Goal: Transaction & Acquisition: Purchase product/service

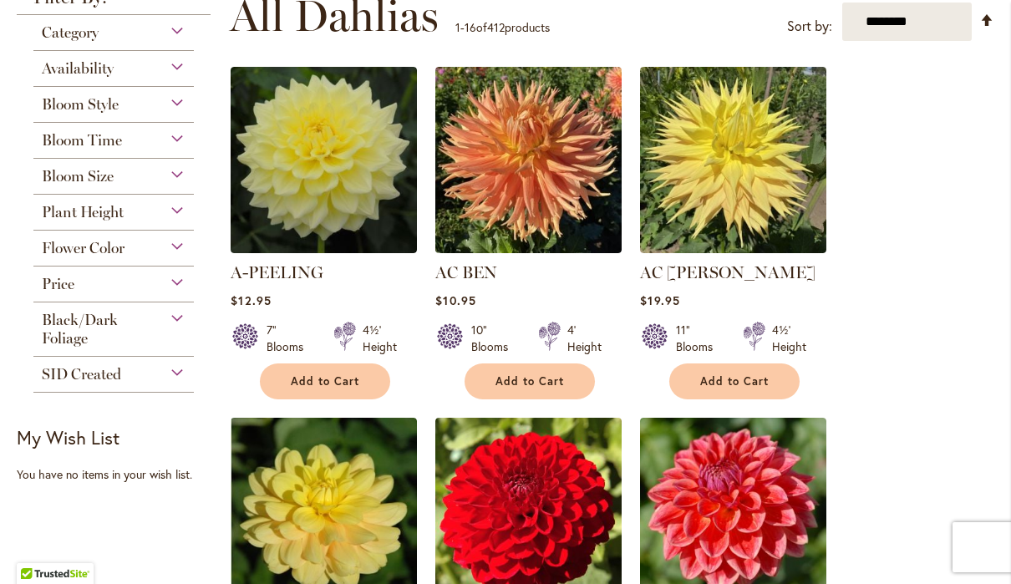
scroll to position [352, 0]
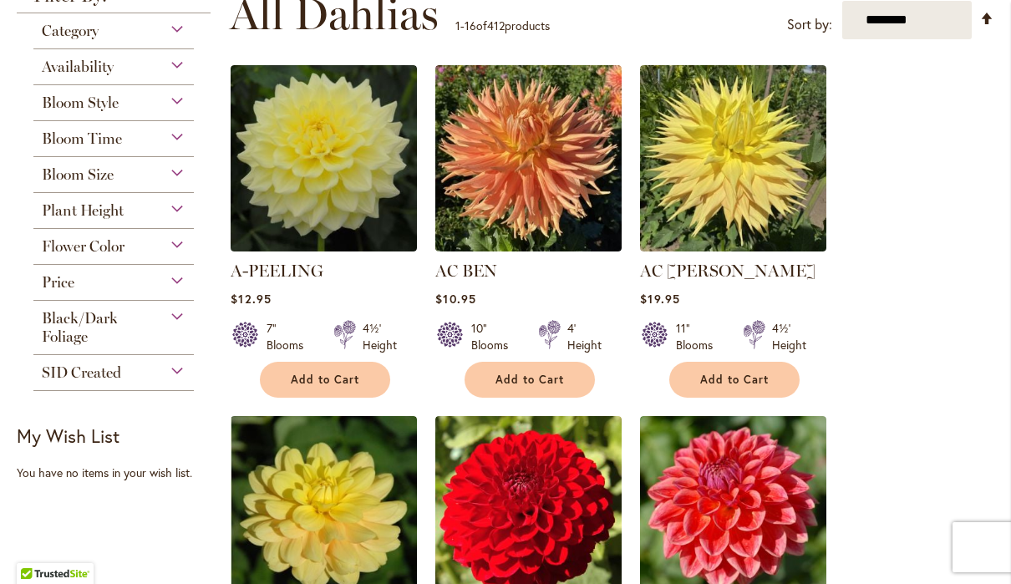
click at [181, 256] on div "Flower Color" at bounding box center [113, 242] width 160 height 27
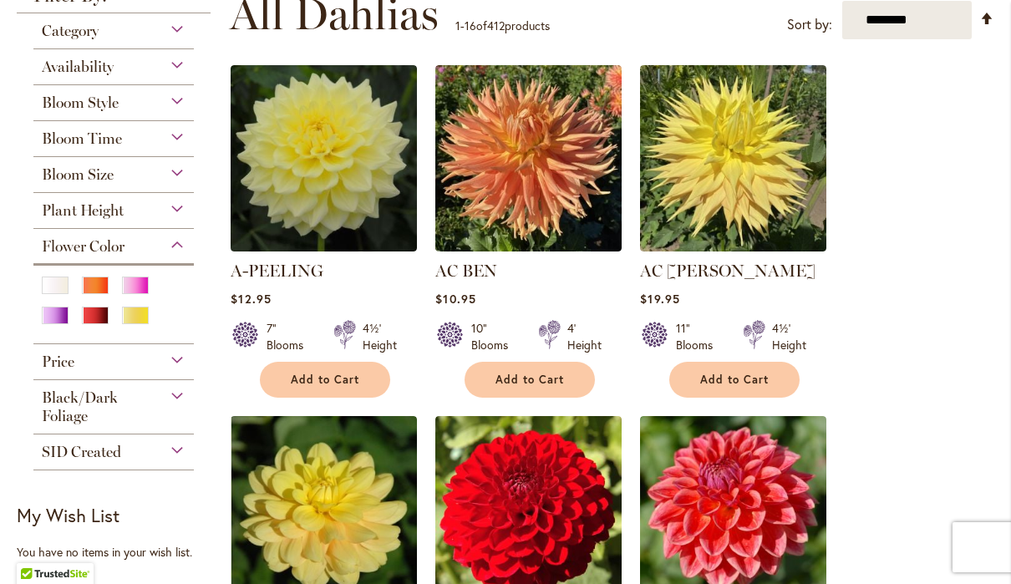
click at [64, 288] on div "White/Cream" at bounding box center [55, 285] width 27 height 18
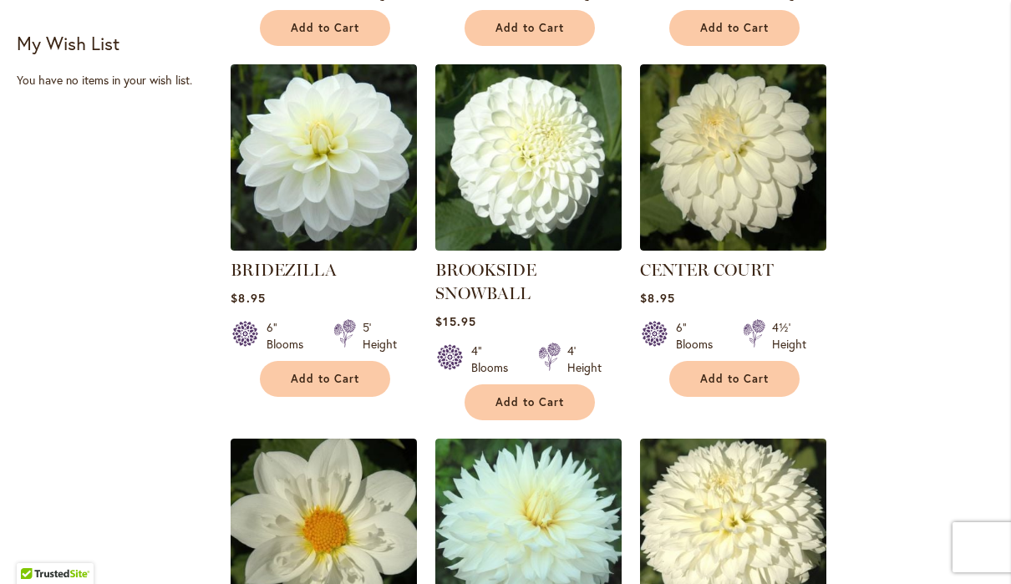
scroll to position [677, 0]
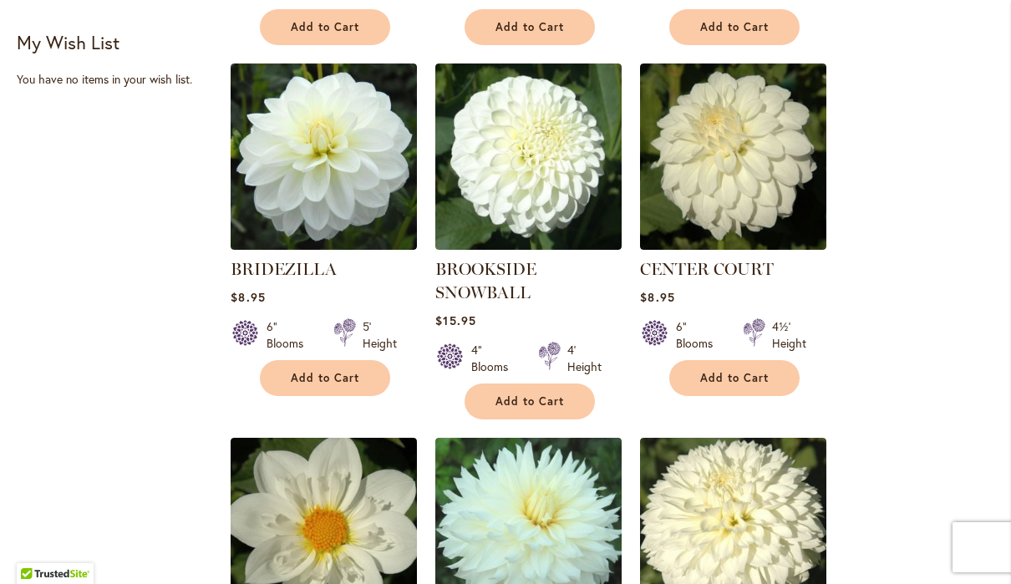
click at [761, 381] on span "Add to Cart" at bounding box center [734, 378] width 68 height 14
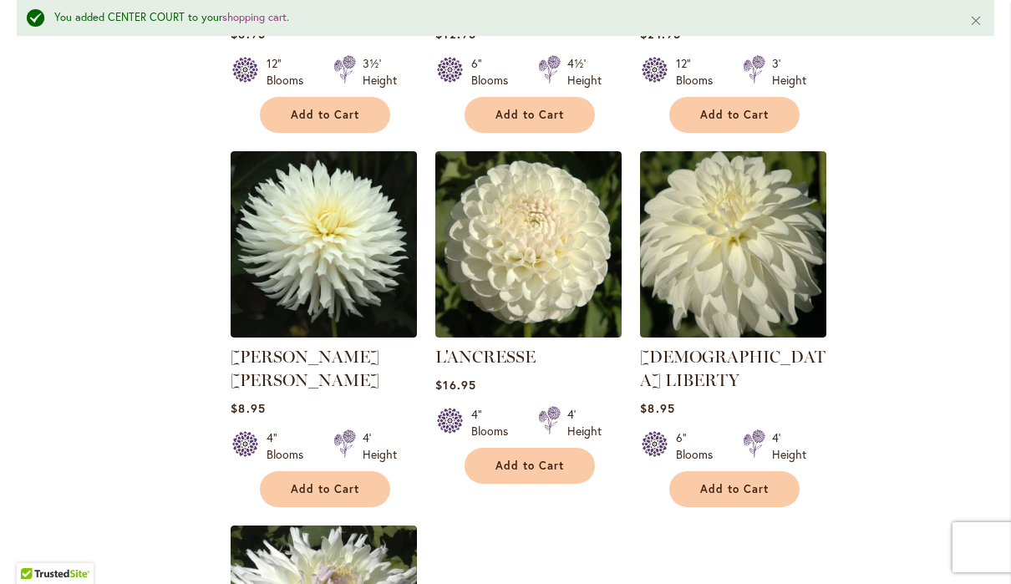
scroll to position [1708, 0]
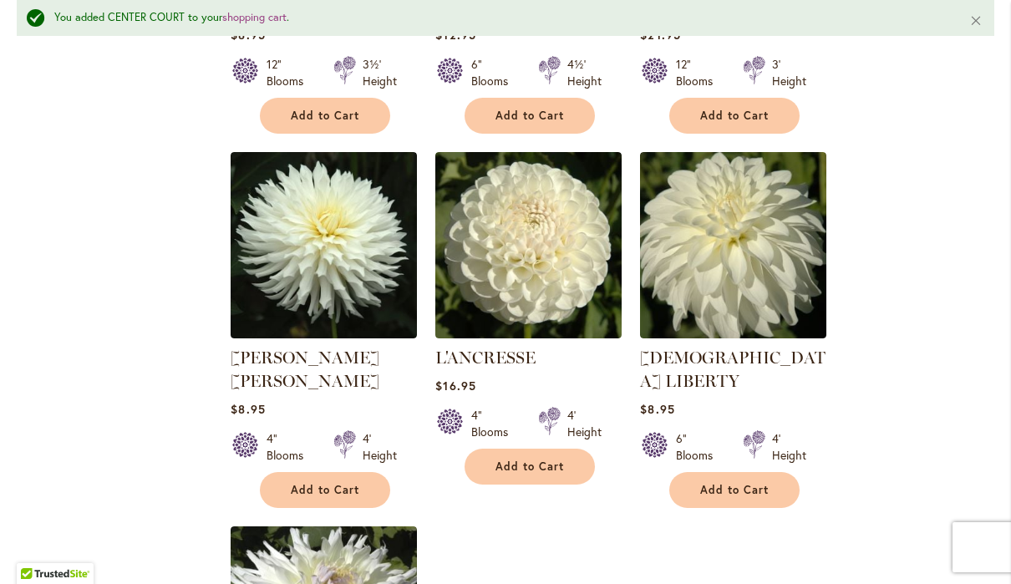
click at [324, 483] on span "Add to Cart" at bounding box center [325, 490] width 68 height 14
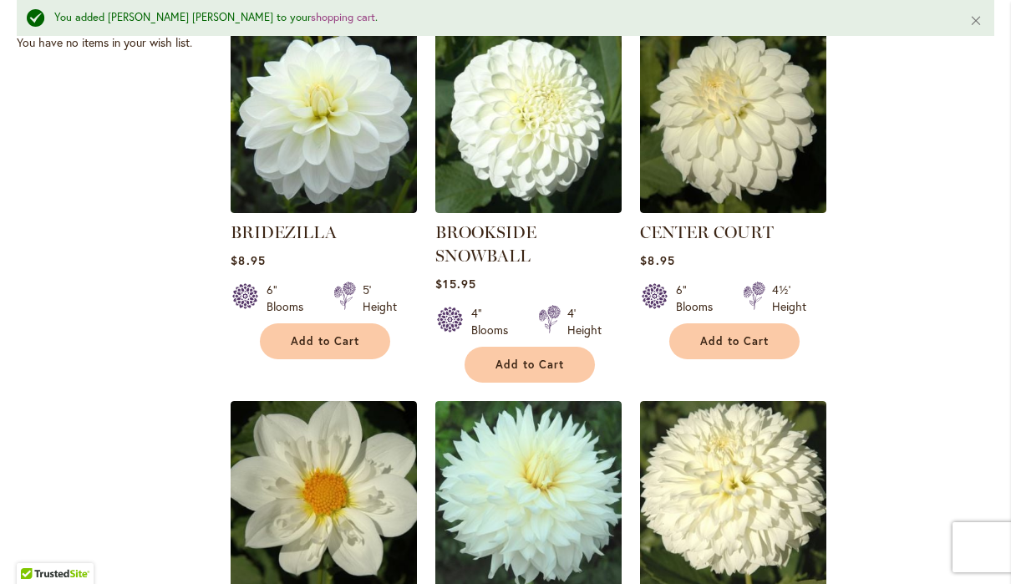
scroll to position [757, 0]
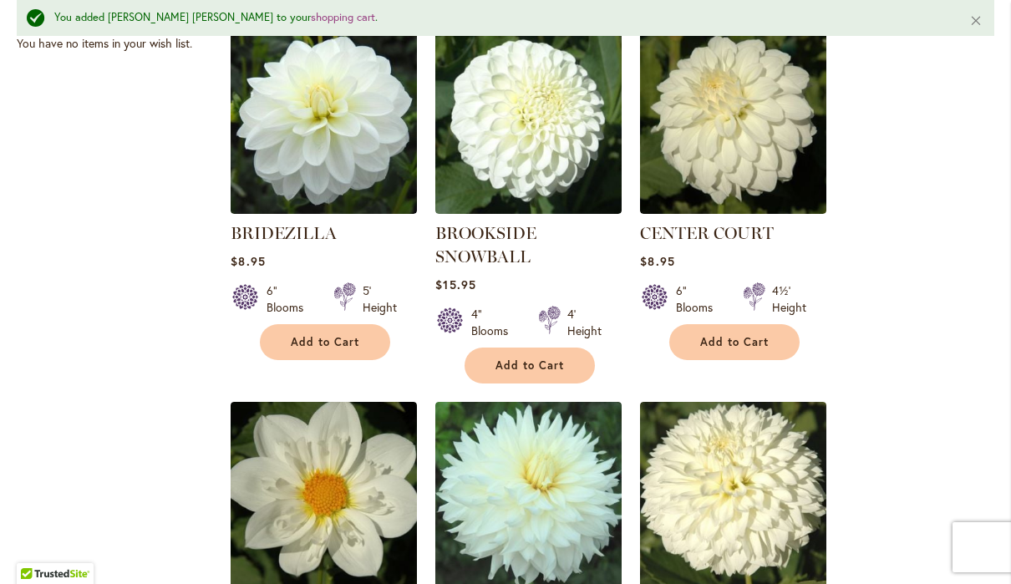
click at [515, 355] on button "Add to Cart" at bounding box center [529, 365] width 130 height 36
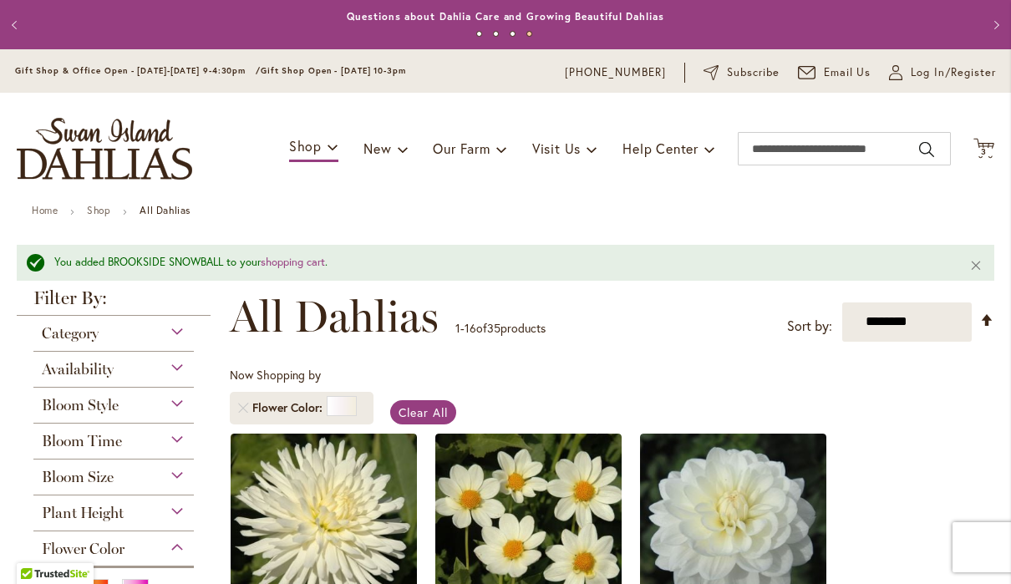
scroll to position [0, 0]
click at [150, 338] on div "Category" at bounding box center [113, 329] width 160 height 27
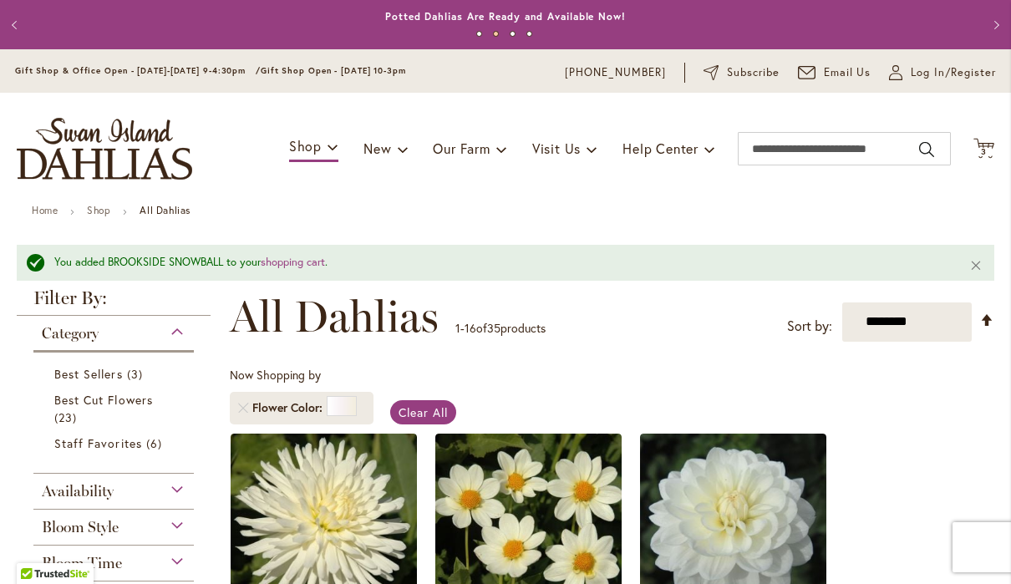
click at [107, 378] on span "Best Sellers" at bounding box center [88, 374] width 68 height 16
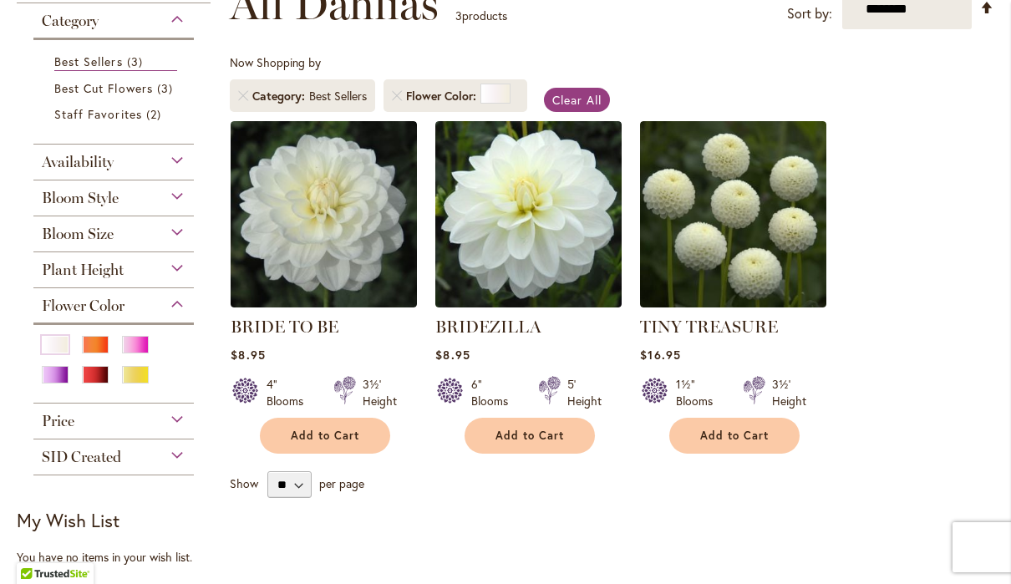
scroll to position [270, 0]
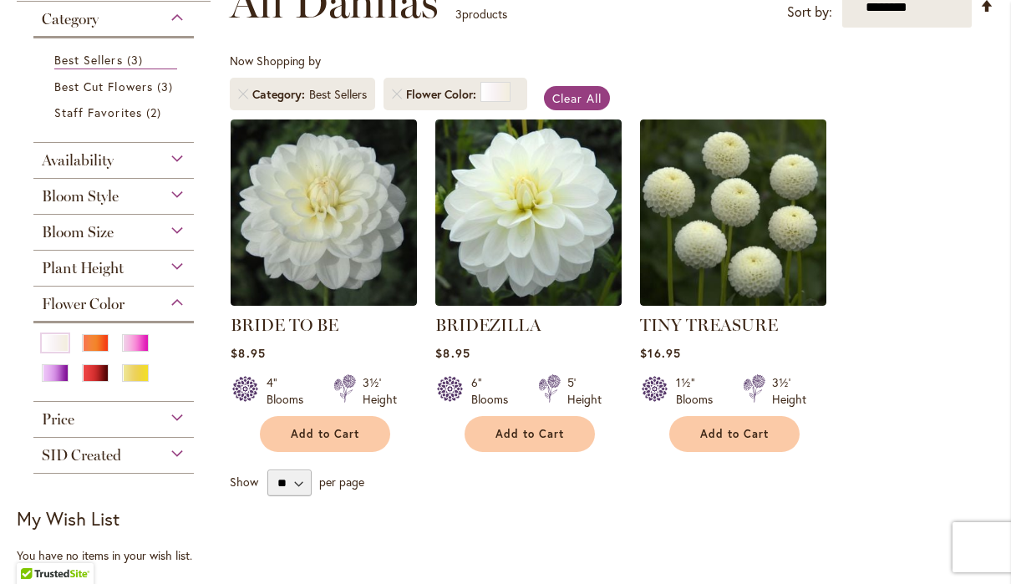
click at [170, 313] on div "Flower Color" at bounding box center [113, 300] width 160 height 27
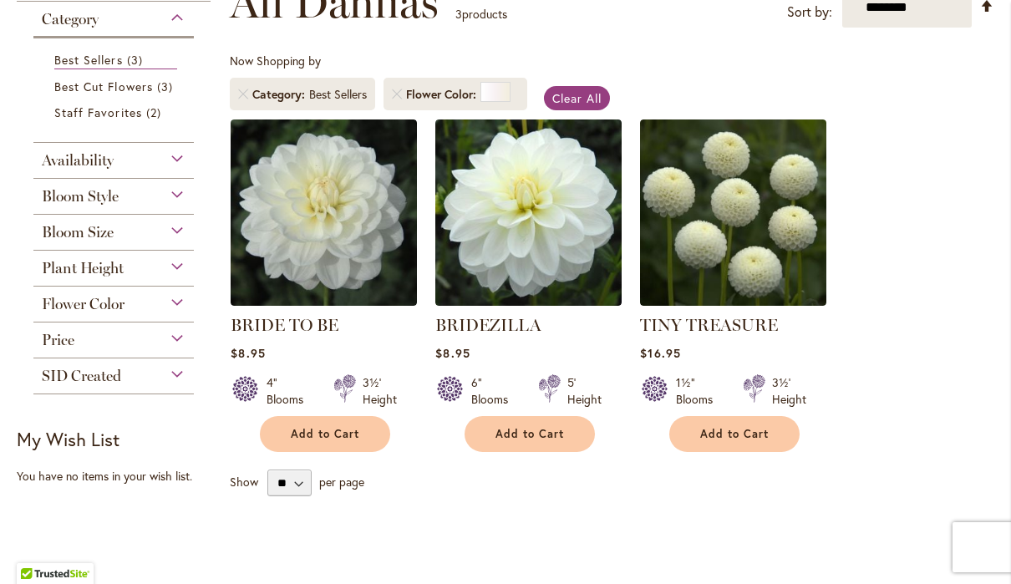
click at [178, 313] on div "Flower Color" at bounding box center [113, 300] width 160 height 27
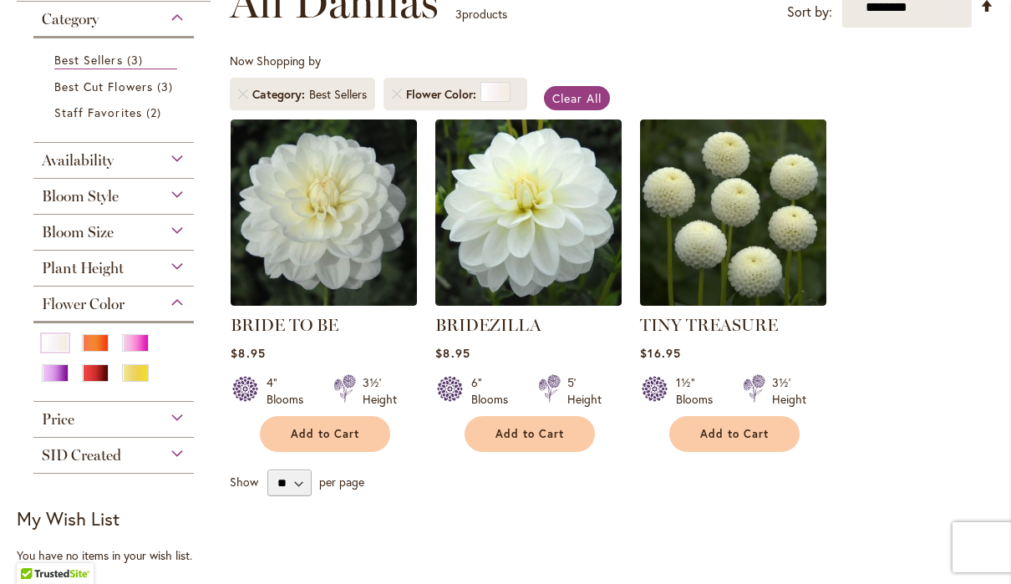
click at [60, 352] on div "White/Cream" at bounding box center [55, 343] width 27 height 18
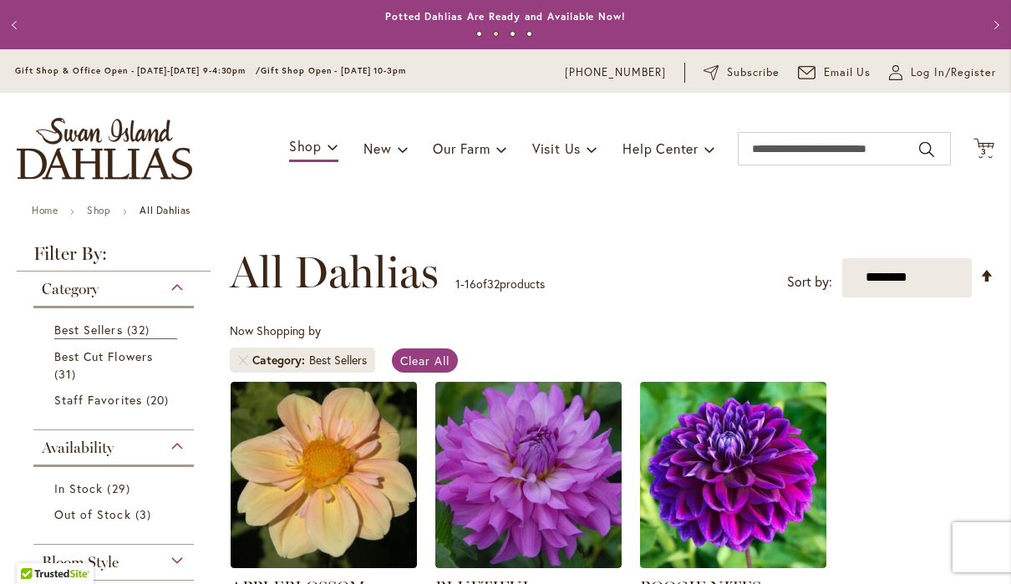
click at [425, 366] on span "Clear All" at bounding box center [424, 361] width 49 height 16
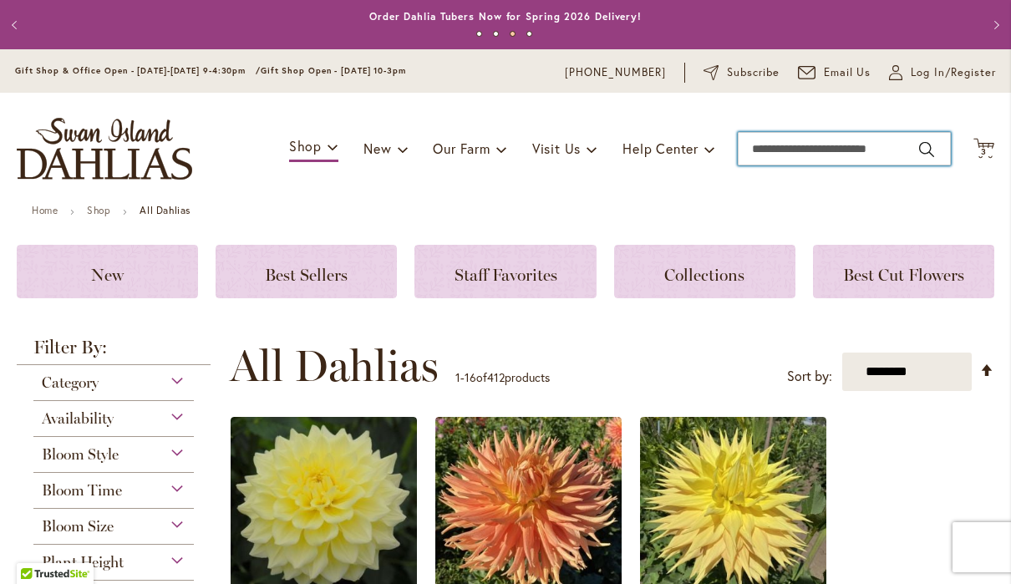
click at [799, 148] on input "Search" at bounding box center [844, 148] width 213 height 33
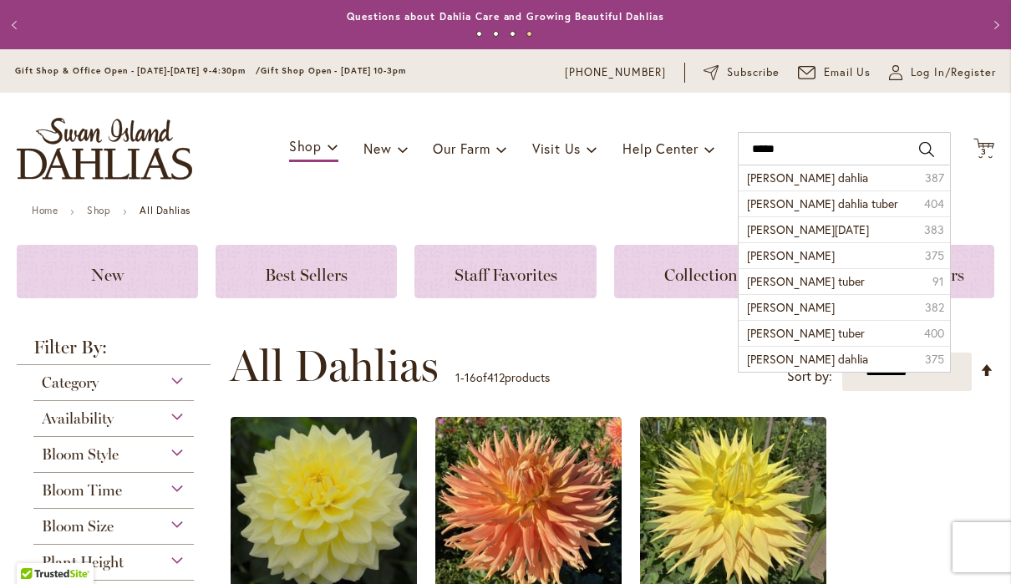
click at [850, 176] on li "franz Kafka dahlia 387" at bounding box center [843, 177] width 211 height 25
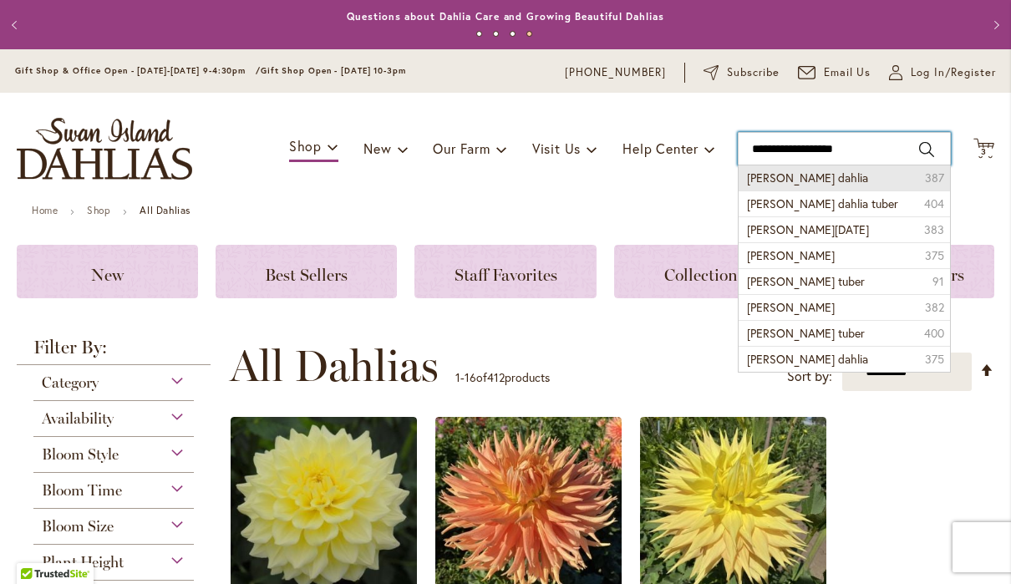
type input "**********"
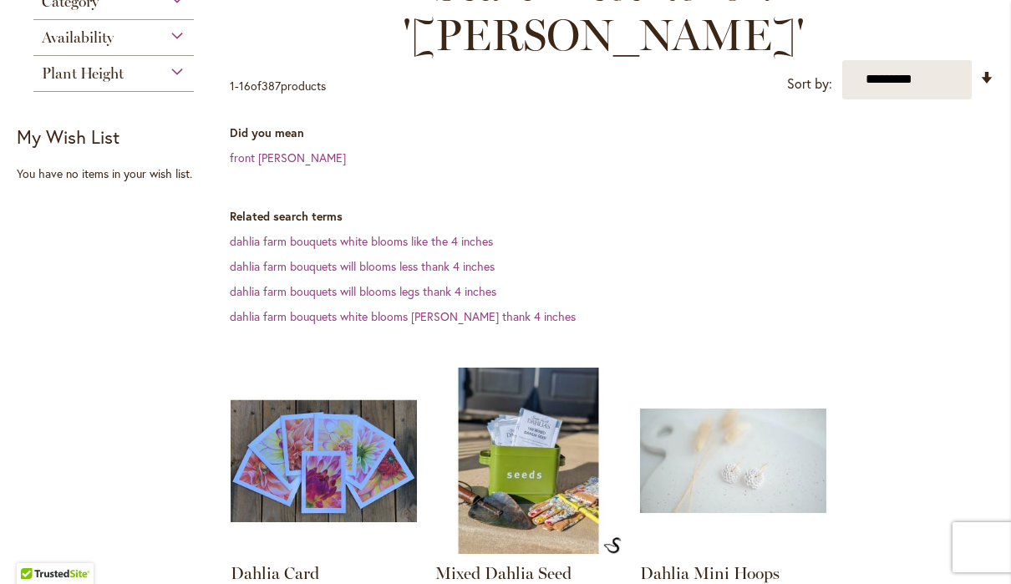
scroll to position [288, 0]
click at [261, 149] on link "front [PERSON_NAME]" at bounding box center [288, 157] width 116 height 16
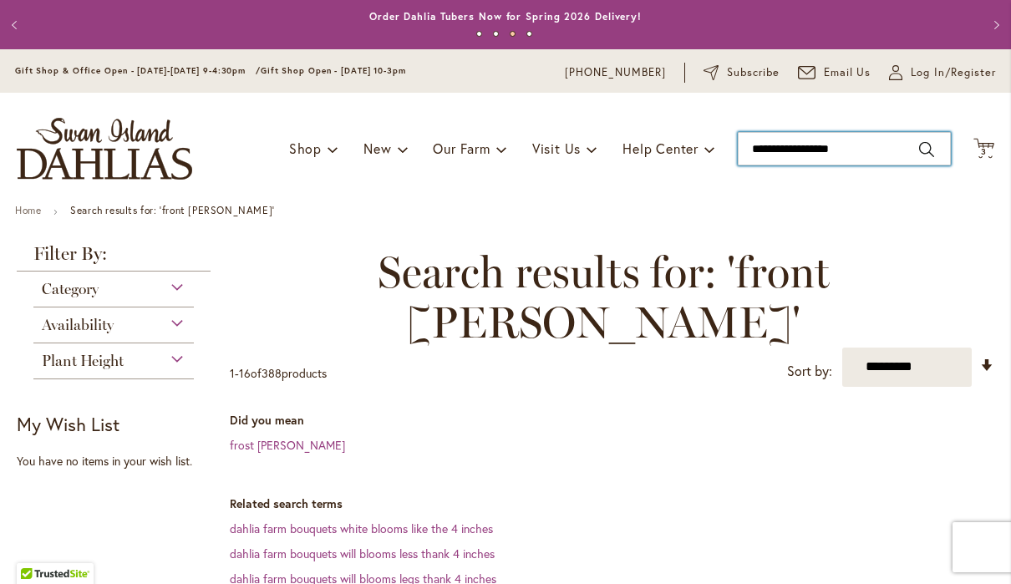
click at [767, 147] on input "**********" at bounding box center [844, 148] width 213 height 33
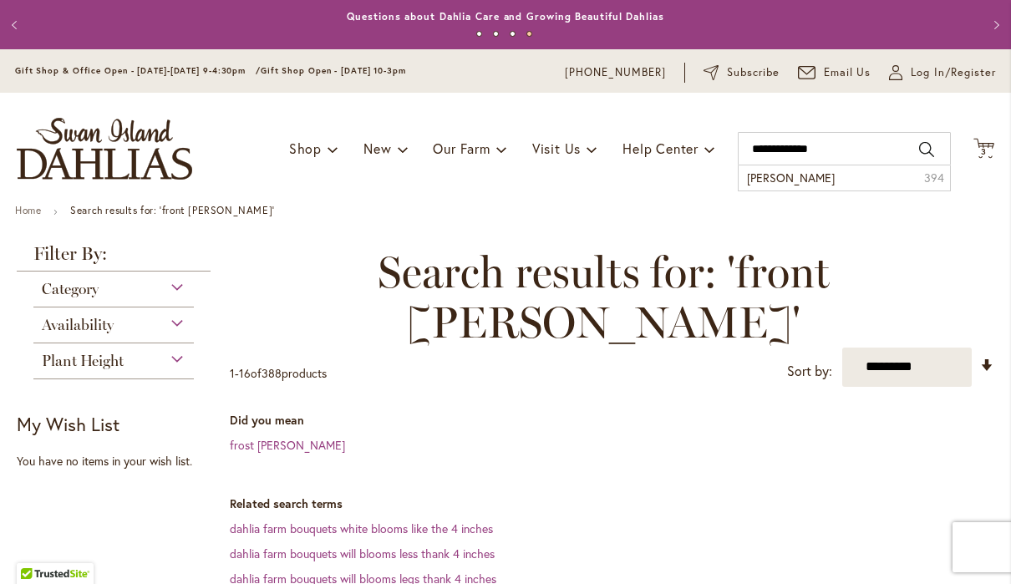
click at [844, 182] on li "Kafka dahlia 394" at bounding box center [843, 177] width 211 height 25
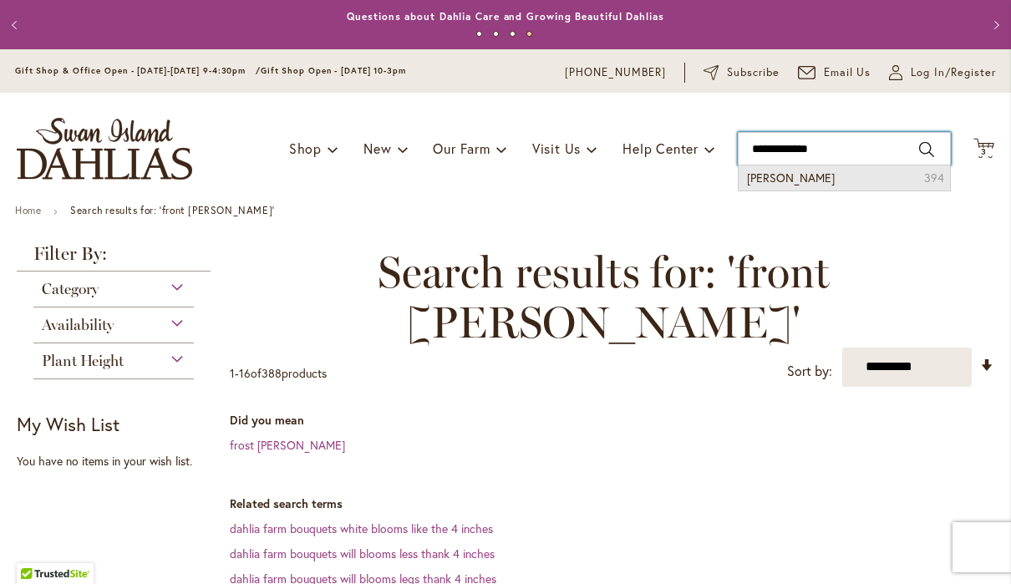
type input "**********"
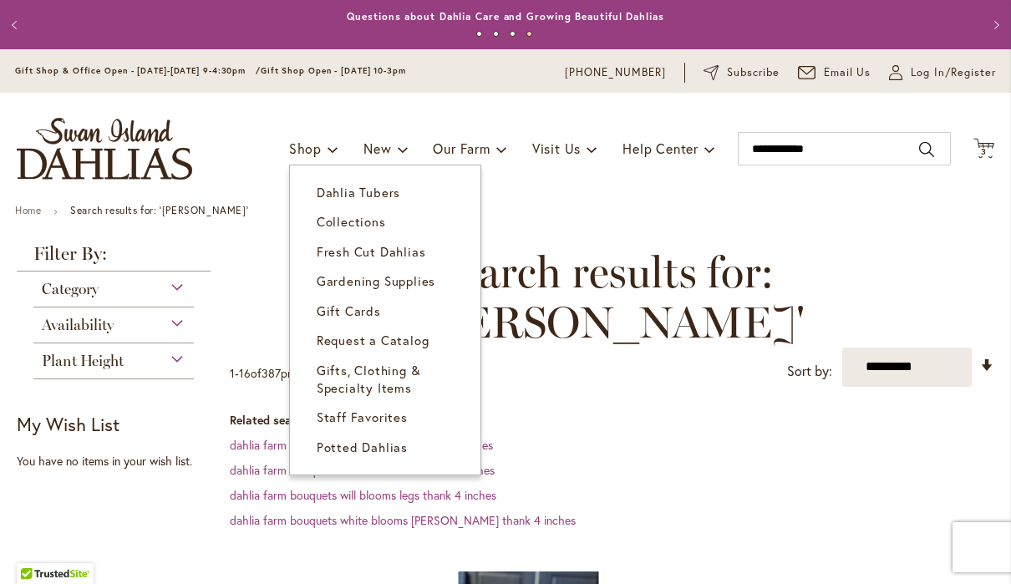
click at [363, 194] on span "Dahlia Tubers" at bounding box center [359, 192] width 84 height 17
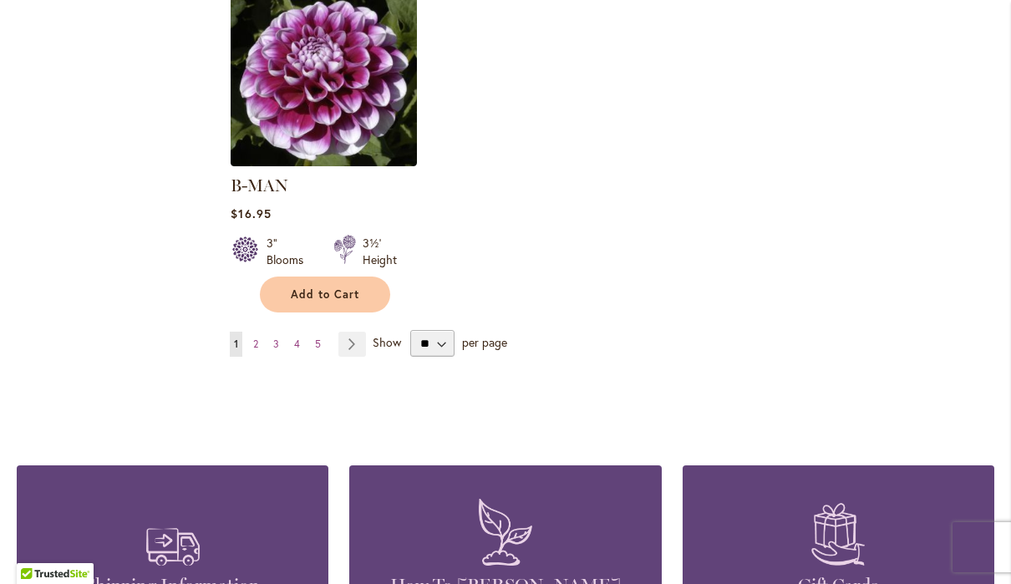
scroll to position [2215, 0]
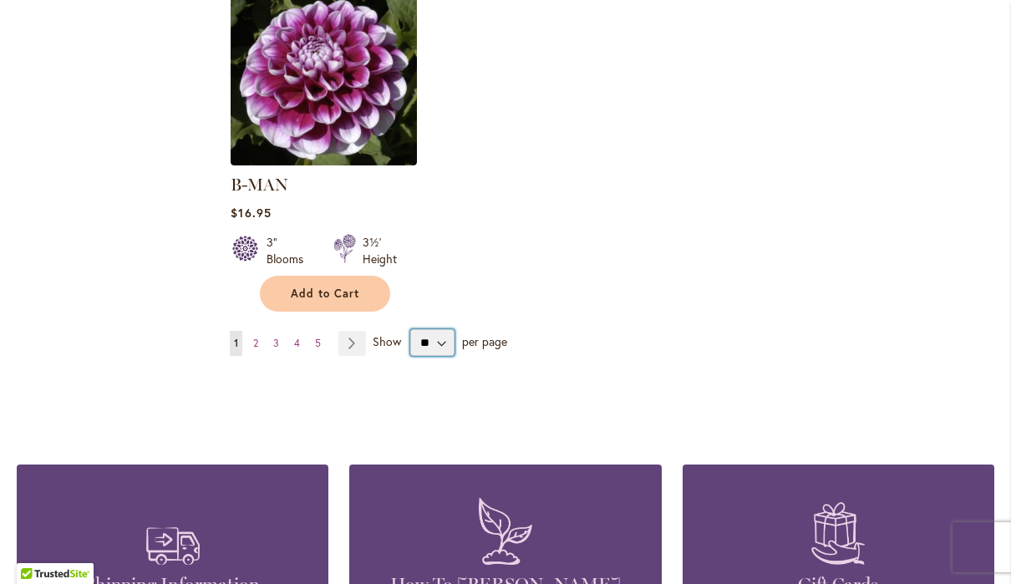
click at [435, 329] on select "** ** ** **" at bounding box center [432, 342] width 44 height 27
select select "**"
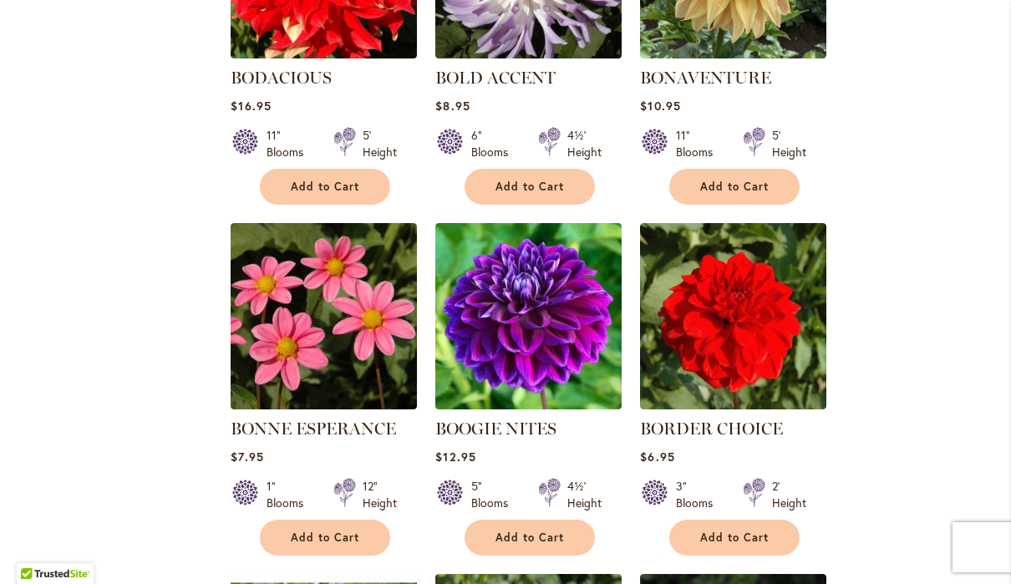
scroll to position [5504, 0]
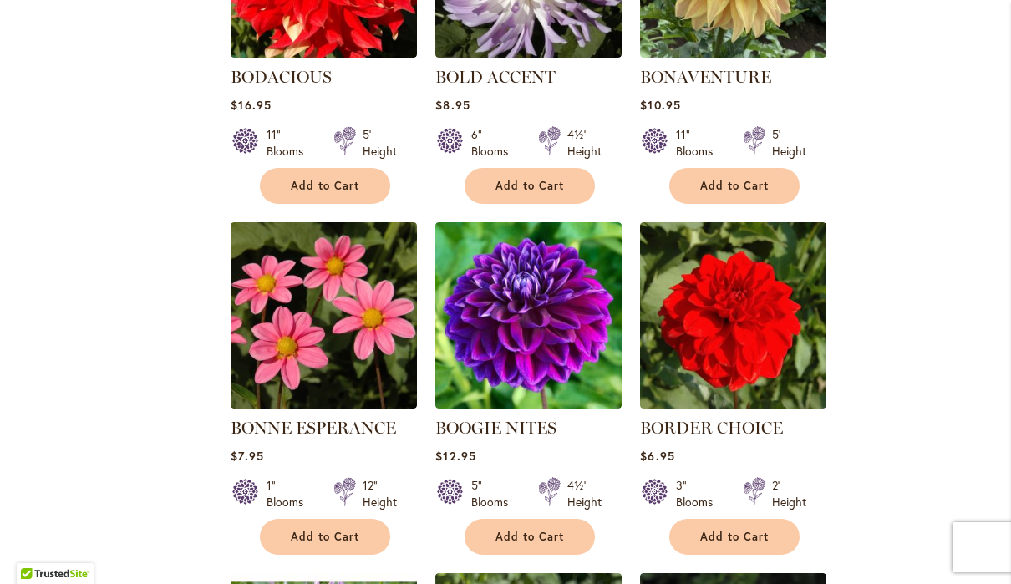
click at [510, 530] on span "Add to Cart" at bounding box center [529, 537] width 68 height 14
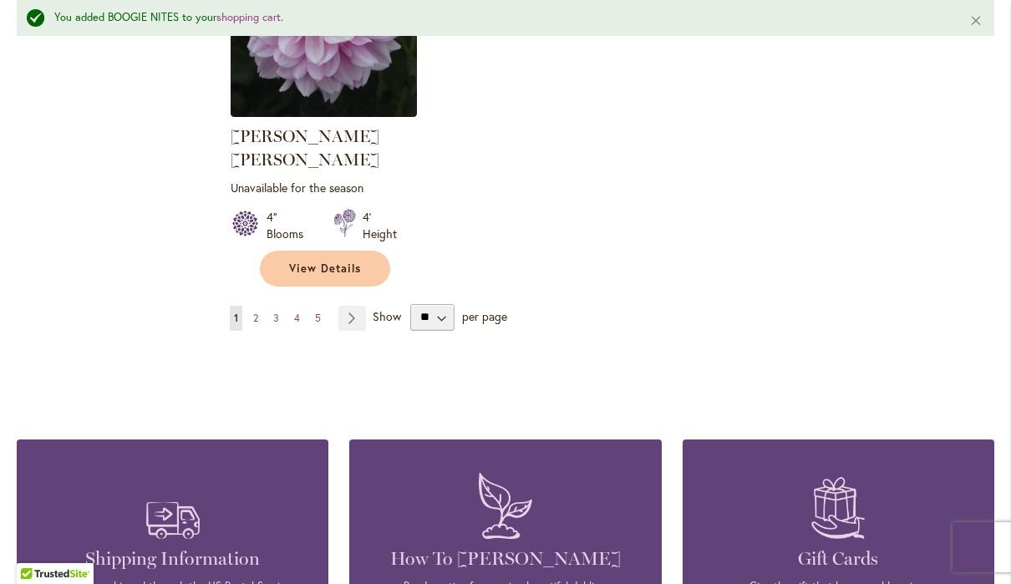
scroll to position [7970, 0]
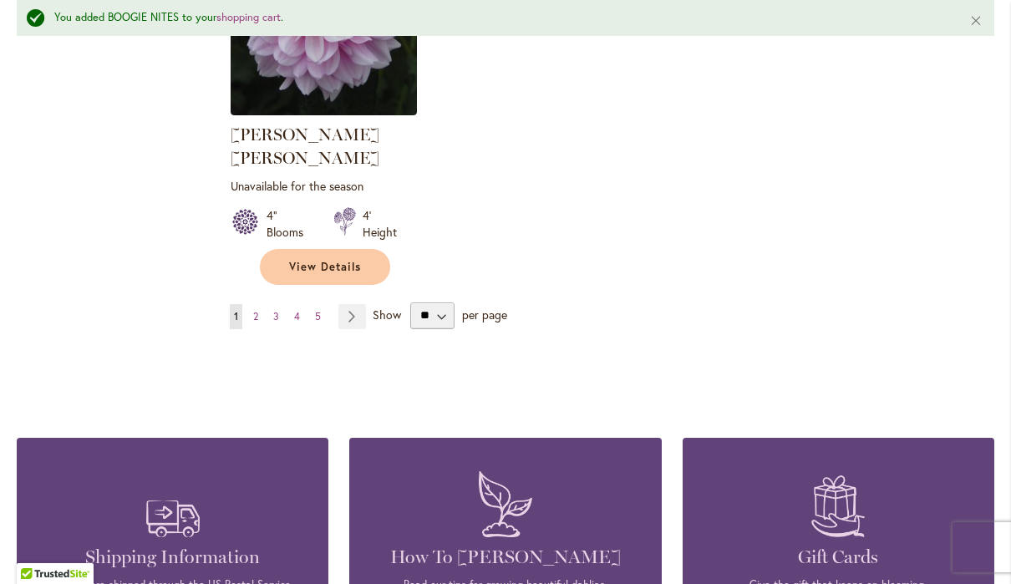
click at [357, 304] on link "Page Next" at bounding box center [352, 316] width 28 height 25
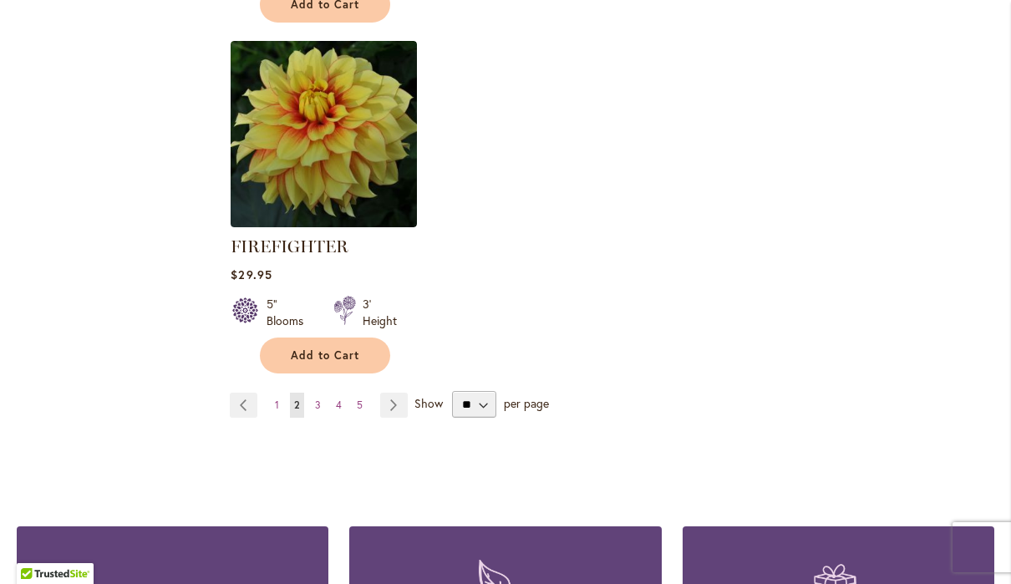
scroll to position [7981, 0]
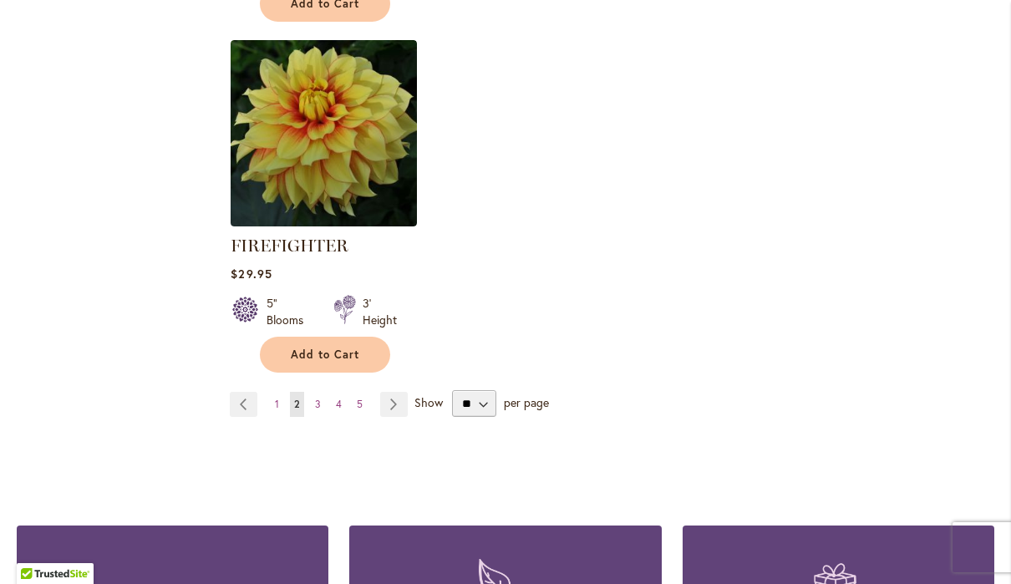
click at [398, 392] on link "Page Next" at bounding box center [394, 404] width 28 height 25
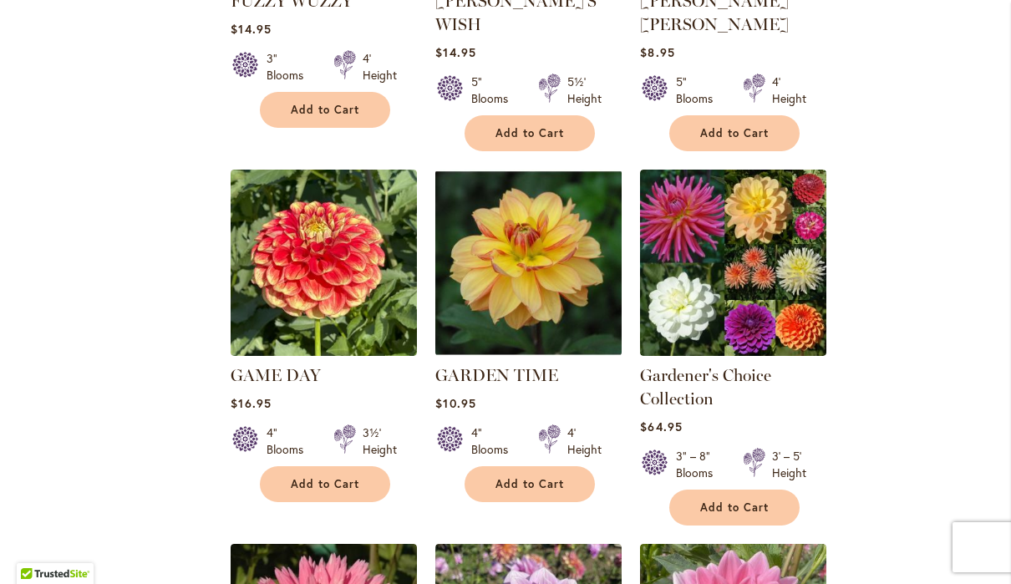
scroll to position [1722, 0]
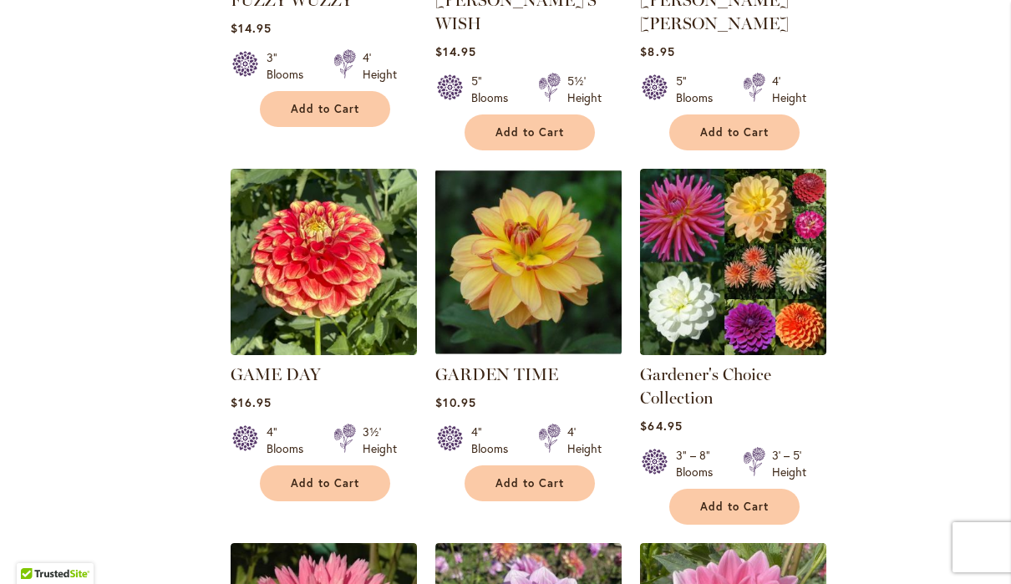
click at [309, 476] on span "Add to Cart" at bounding box center [325, 483] width 68 height 14
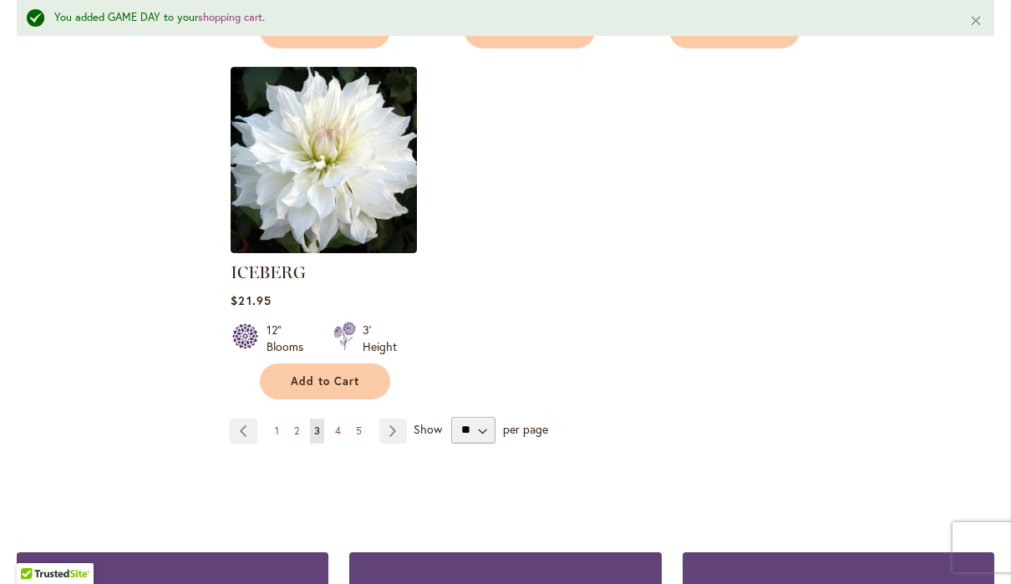
scroll to position [8037, 0]
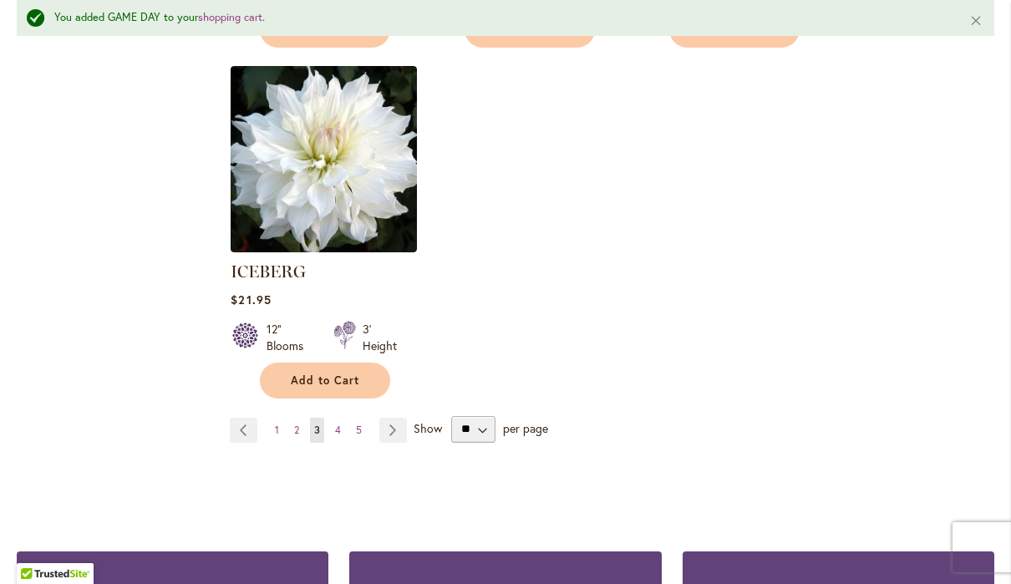
click at [390, 418] on link "Page Next" at bounding box center [393, 430] width 28 height 25
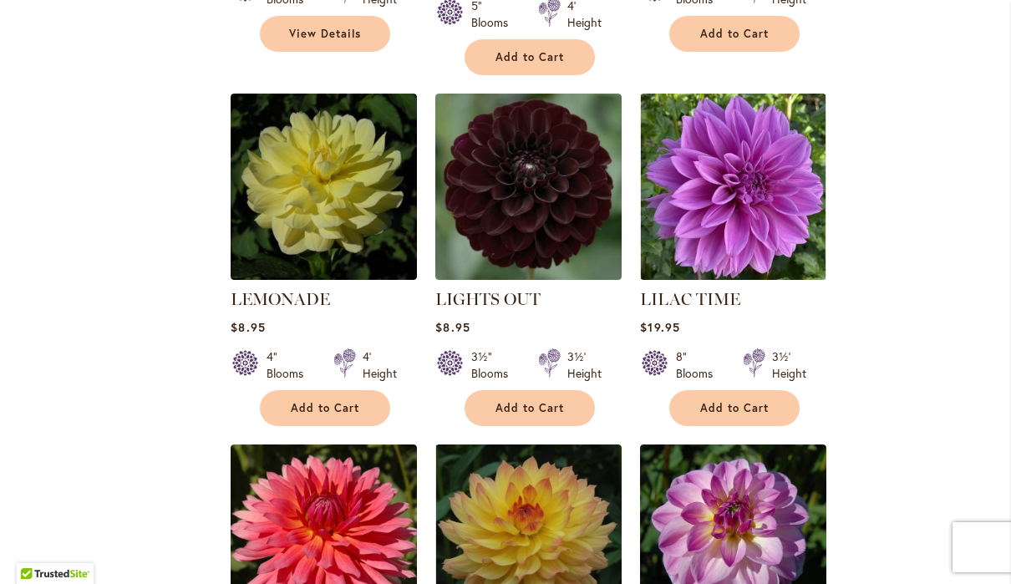
scroll to position [4644, 0]
